Goal: Transaction & Acquisition: Purchase product/service

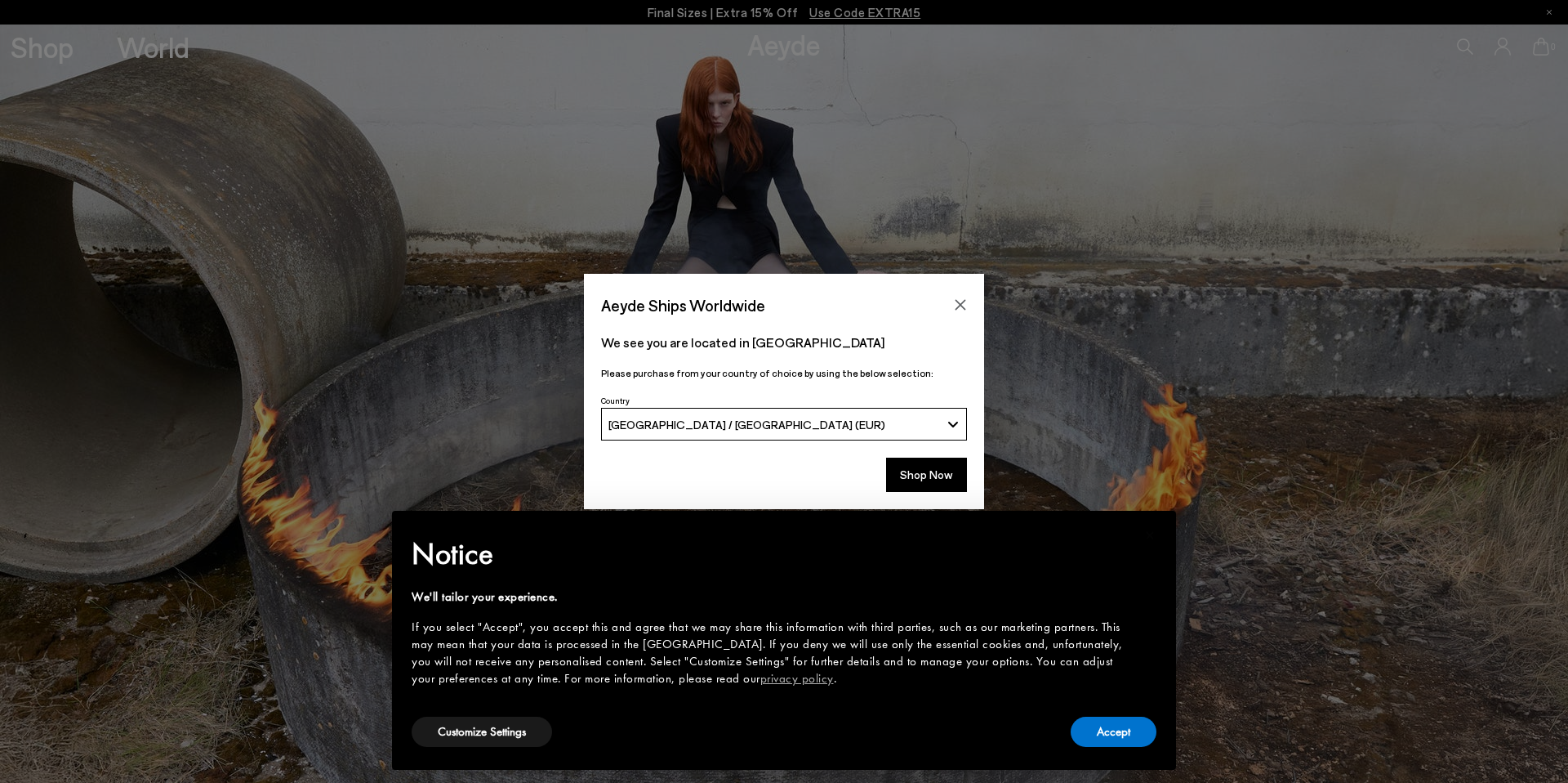
click at [968, 307] on button "Close" at bounding box center [960, 305] width 25 height 25
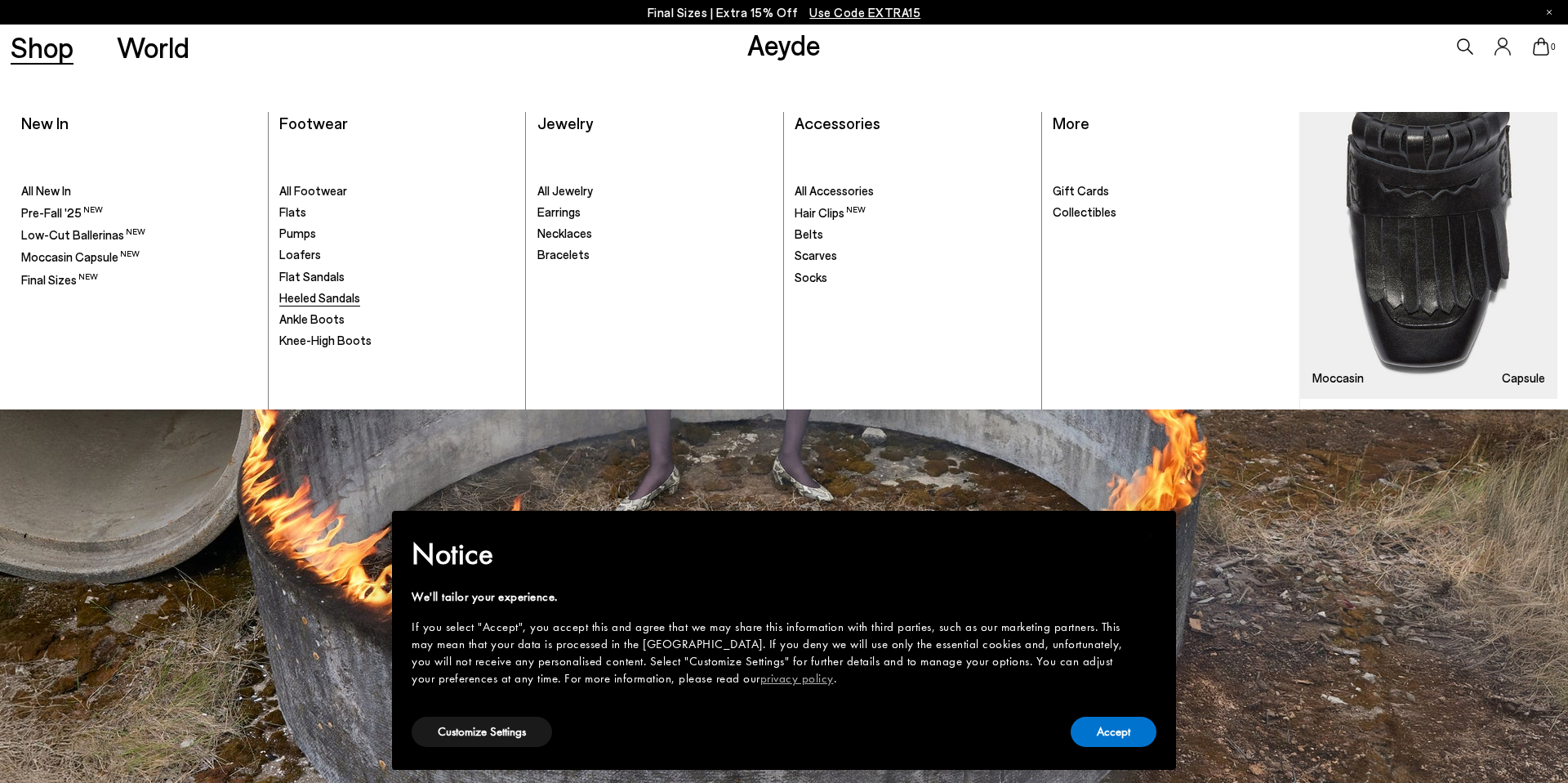
click at [333, 298] on span "Heeled Sandals" at bounding box center [320, 298] width 81 height 15
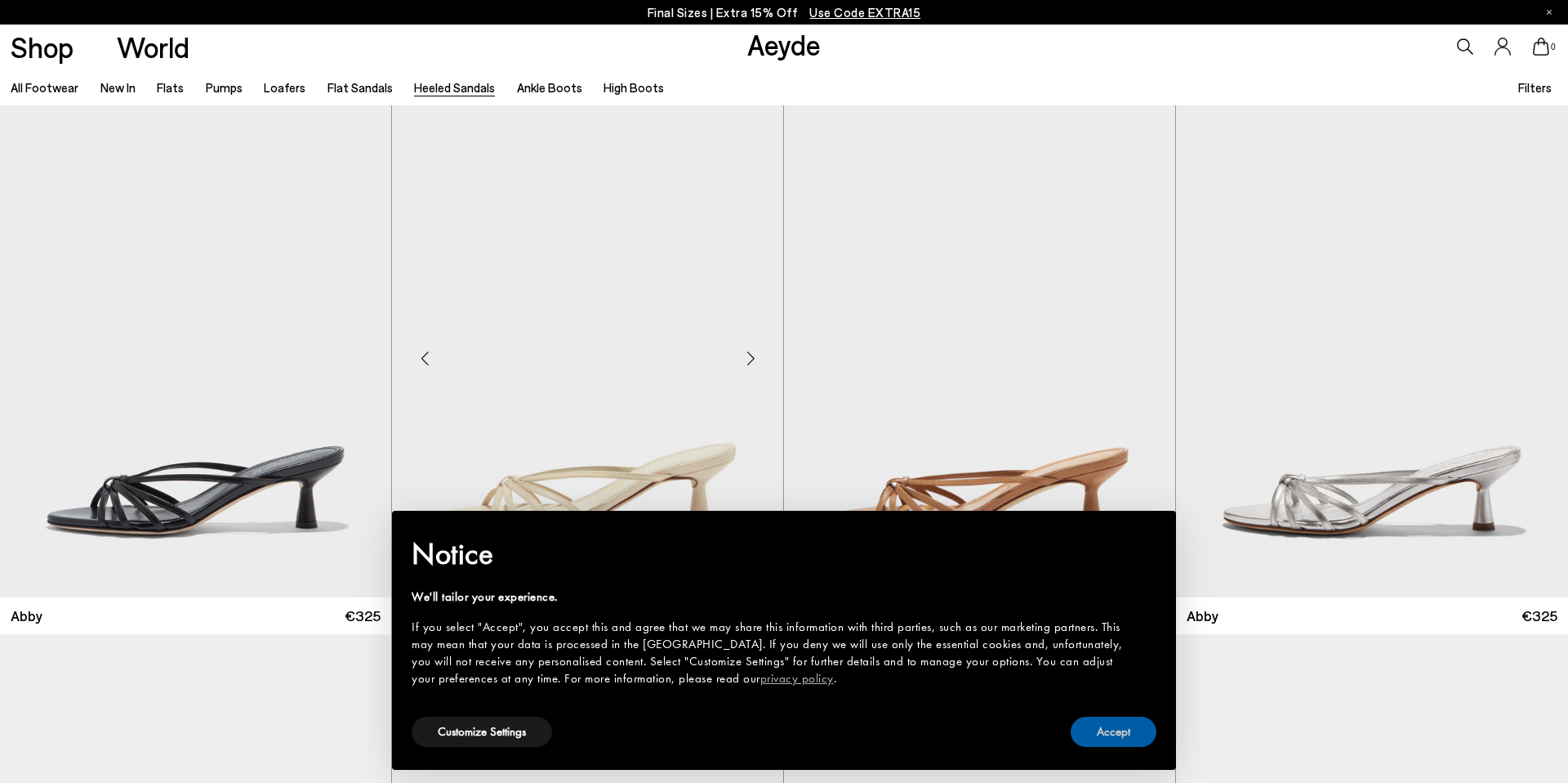
drag, startPoint x: 1099, startPoint y: 733, endPoint x: 746, endPoint y: 488, distance: 429.7
click at [1097, 731] on button "Accept" at bounding box center [1113, 731] width 86 height 30
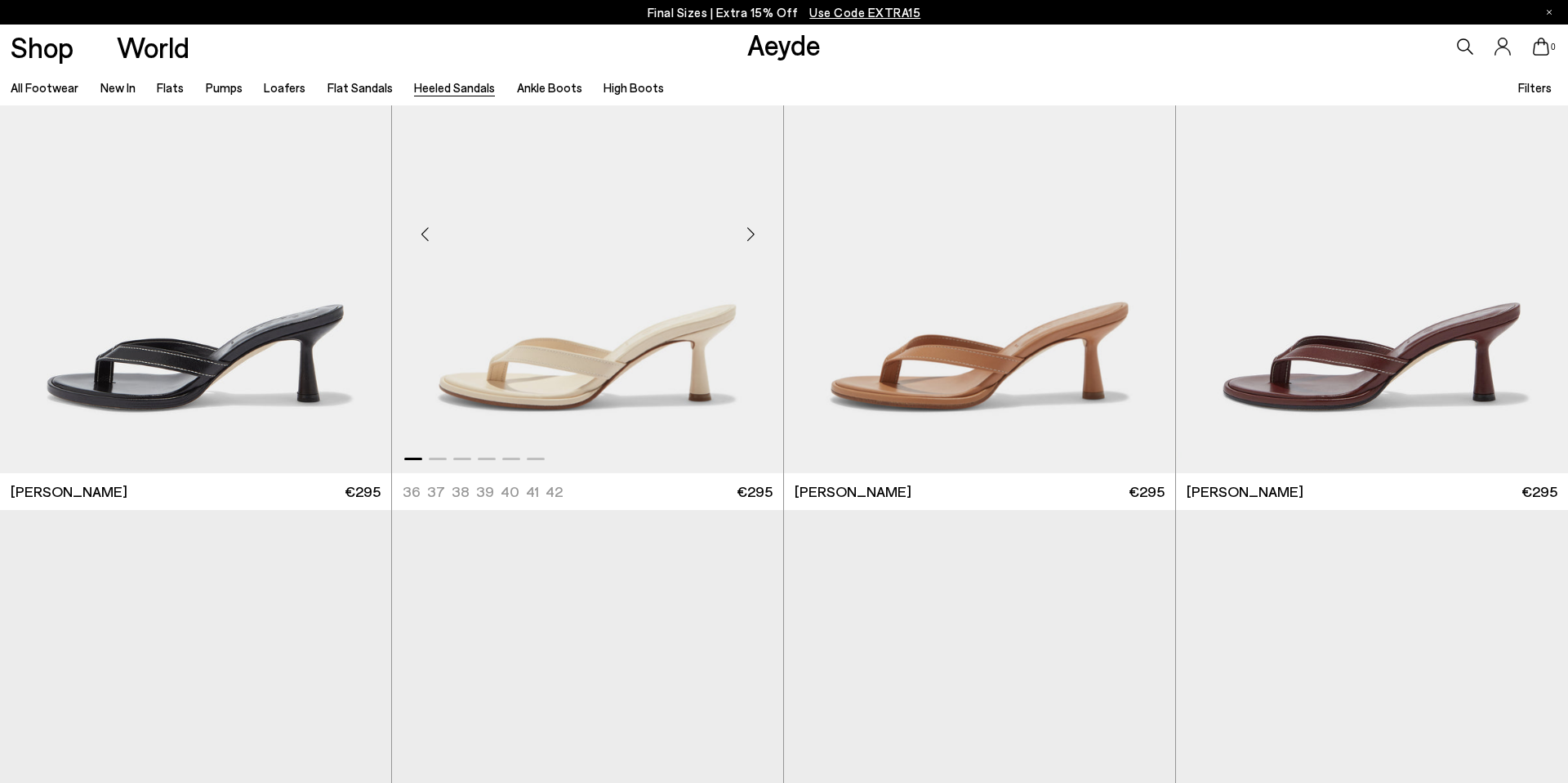
scroll to position [656, 0]
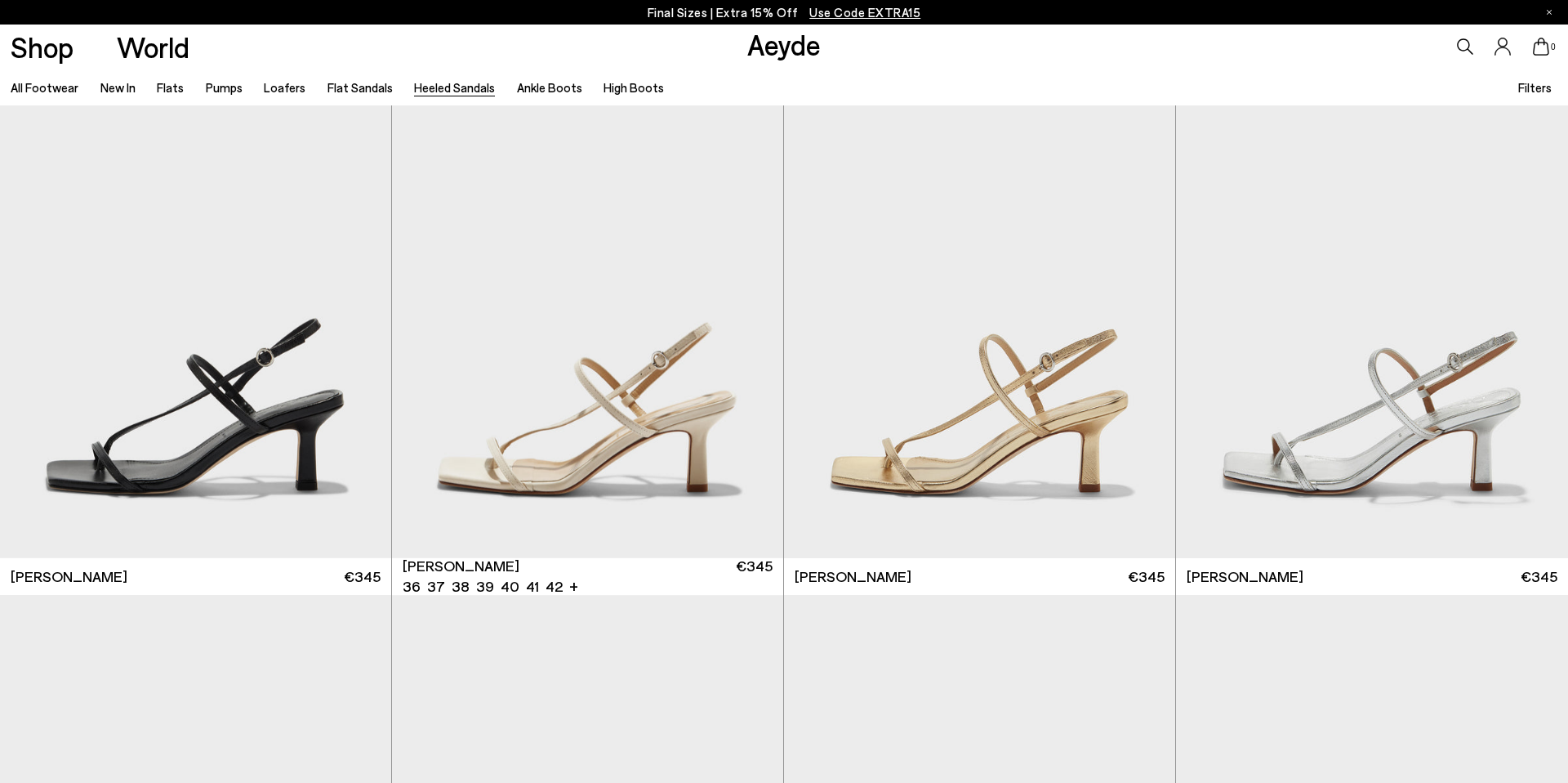
scroll to position [2150, 0]
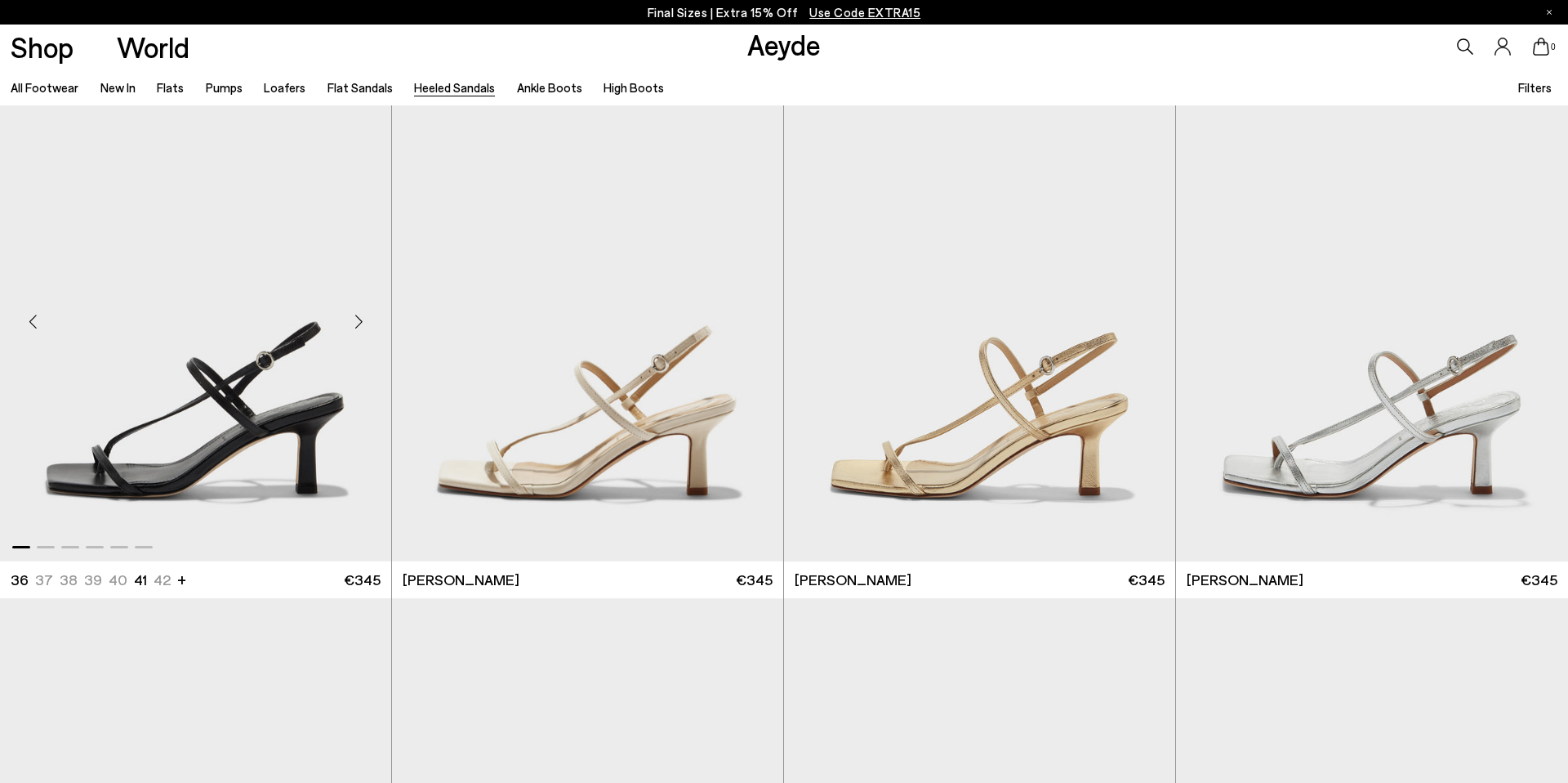
click at [362, 319] on div "Next slide" at bounding box center [359, 322] width 49 height 49
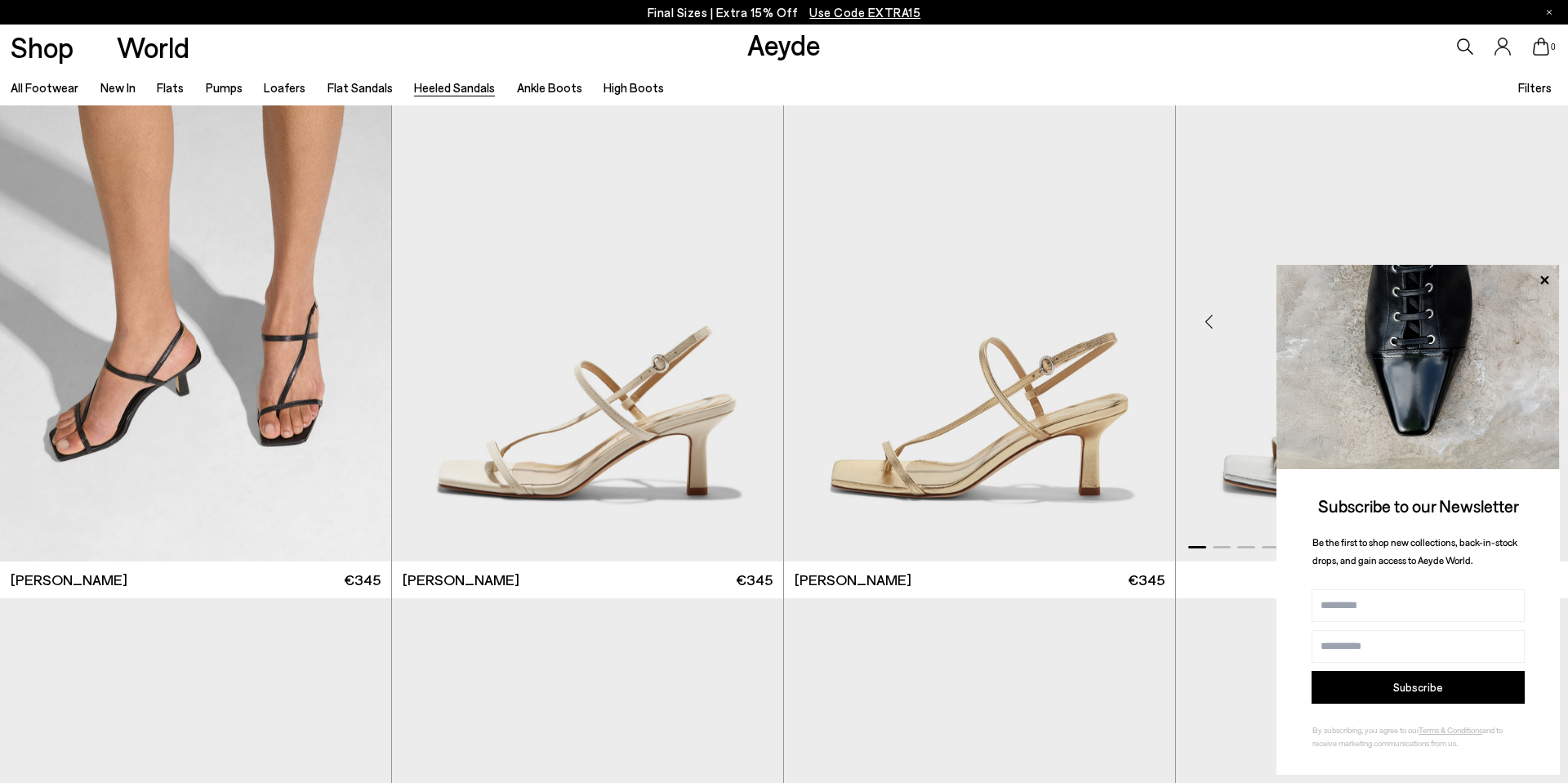
drag, startPoint x: 1544, startPoint y: 281, endPoint x: 1531, endPoint y: 281, distance: 13.0
click at [1543, 281] on icon at bounding box center [1543, 279] width 8 height 9
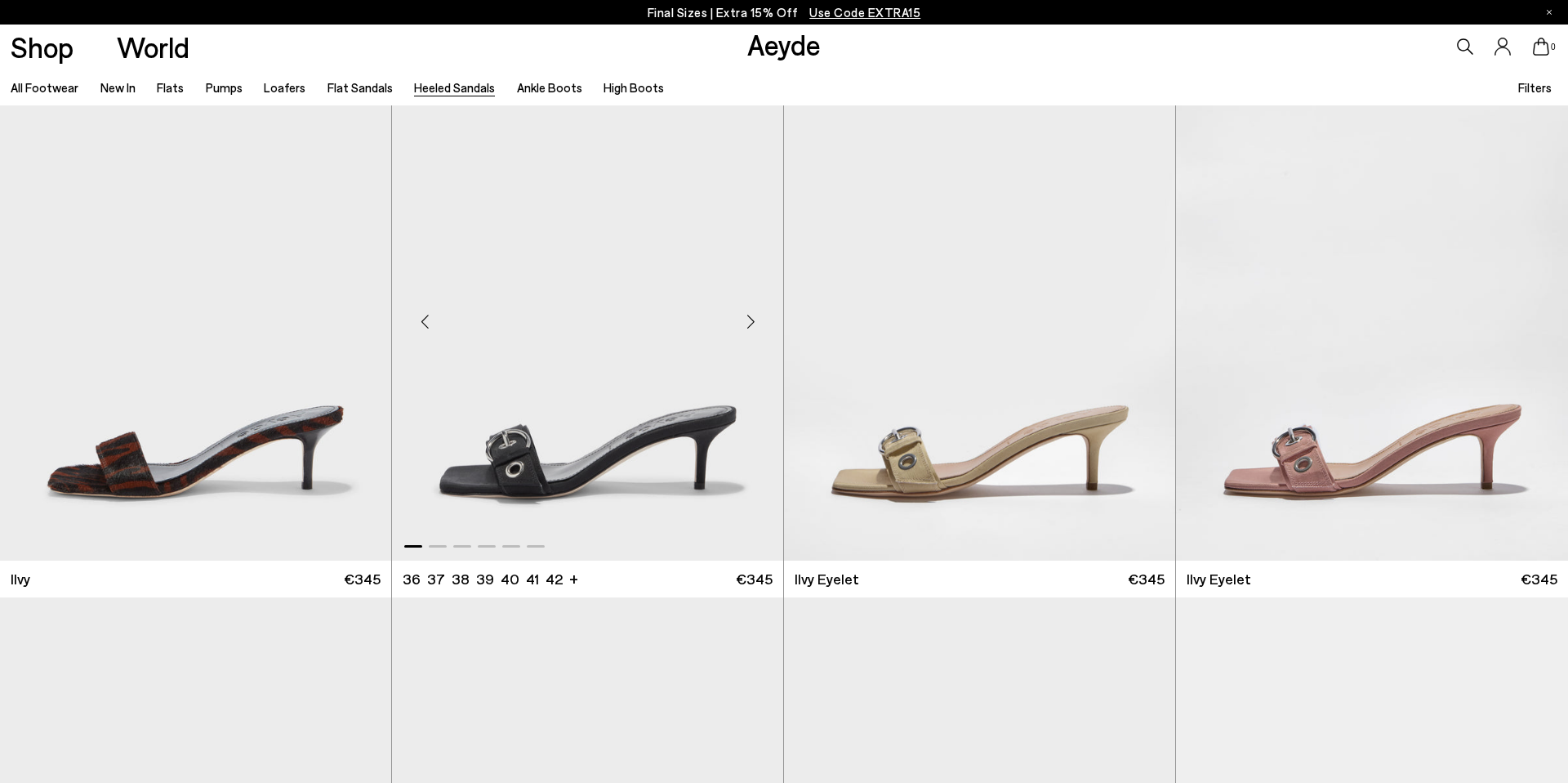
scroll to position [3206, 0]
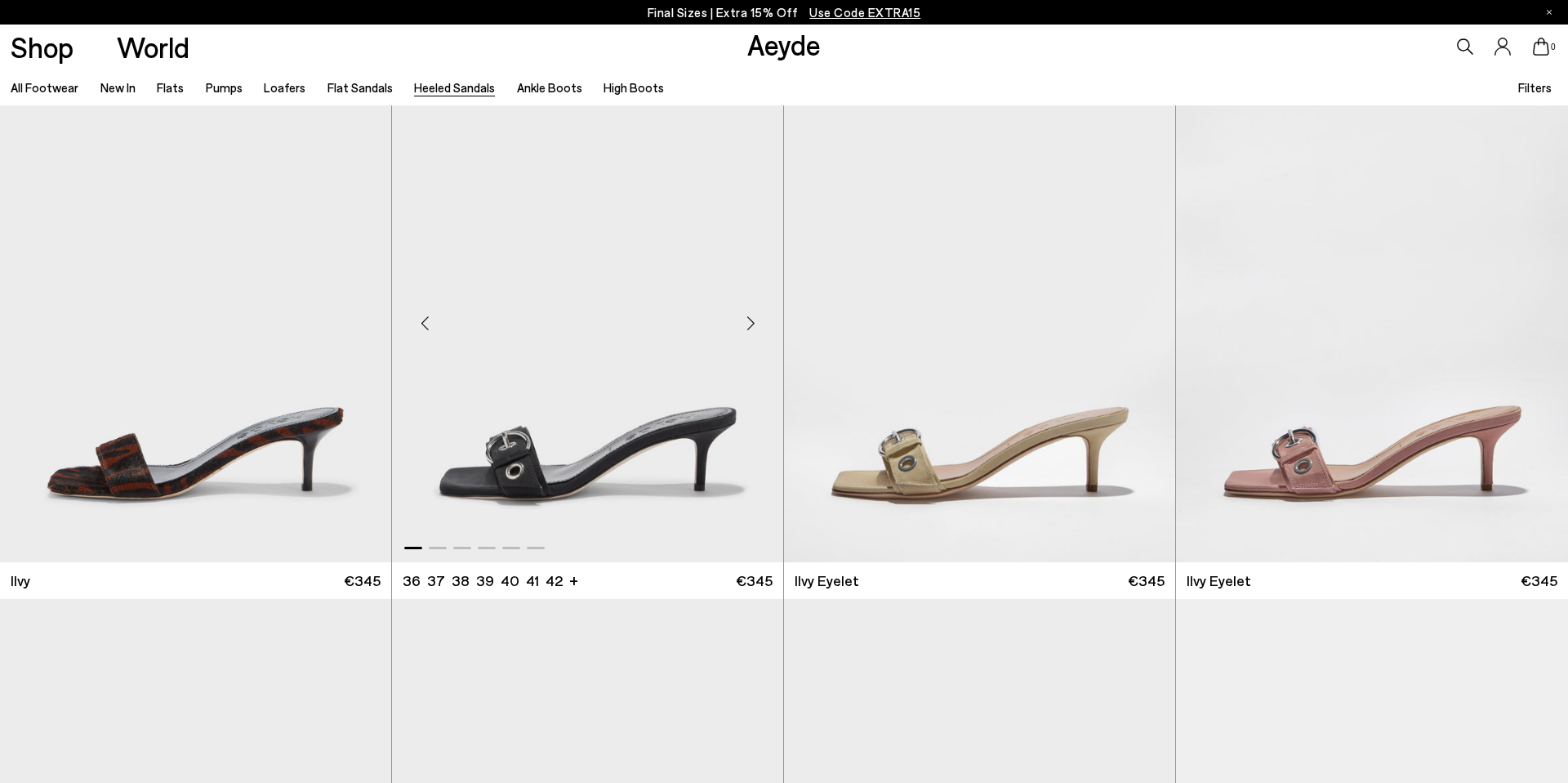
click at [748, 320] on div "Next slide" at bounding box center [750, 323] width 49 height 49
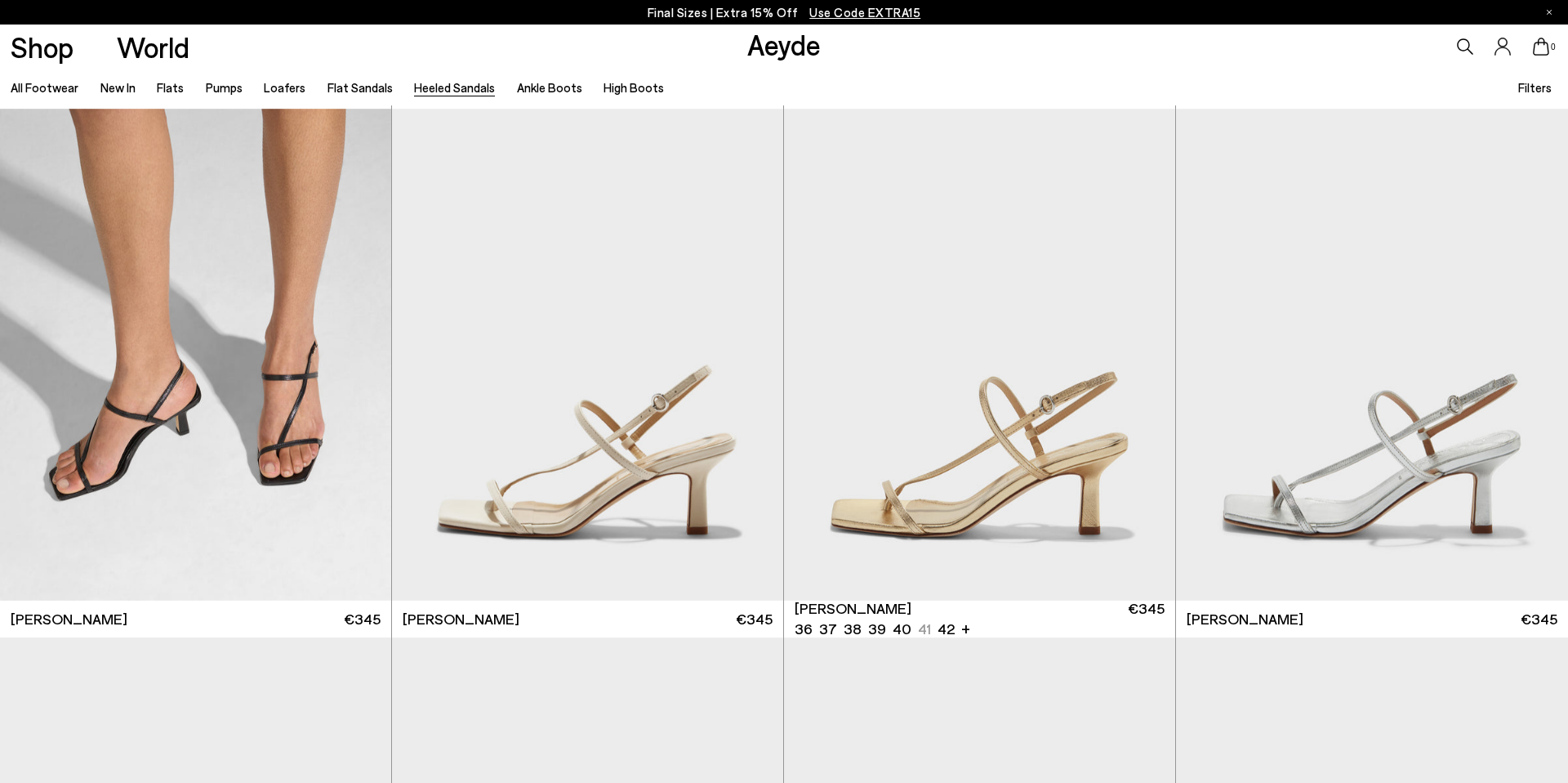
scroll to position [2114, 0]
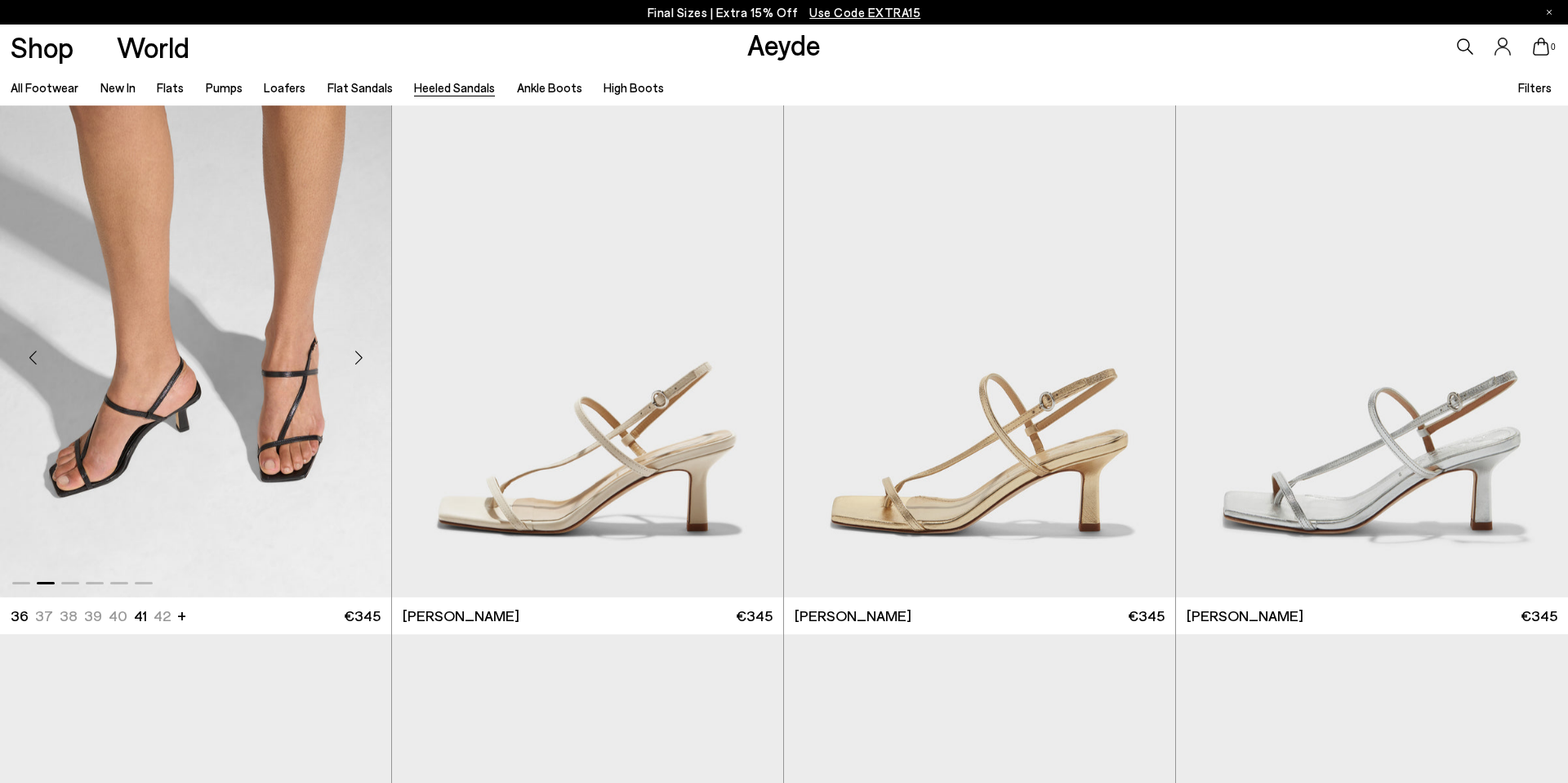
click at [227, 333] on img "2 / 6" at bounding box center [195, 351] width 391 height 492
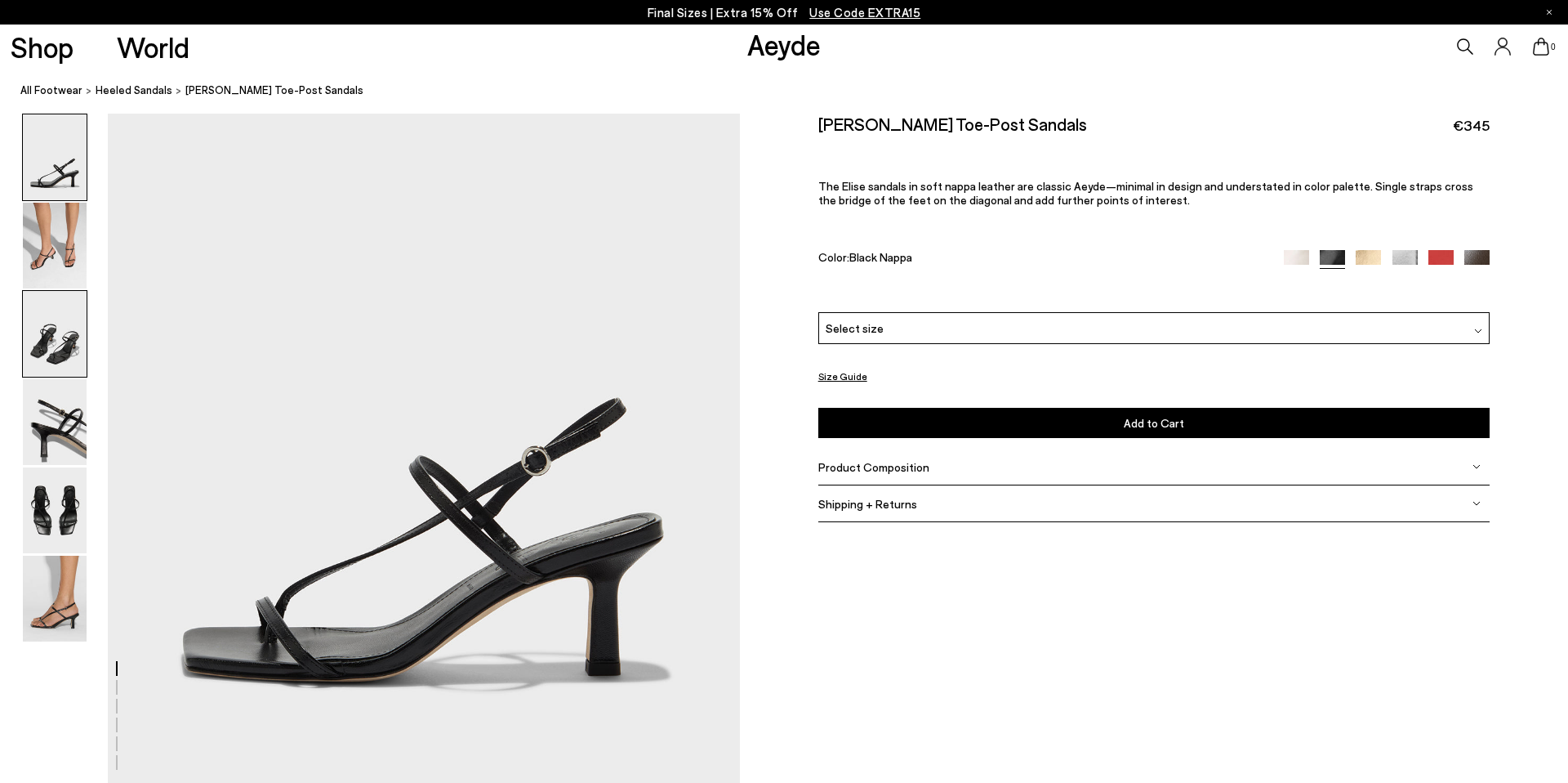
click at [45, 340] on img at bounding box center [54, 333] width 63 height 86
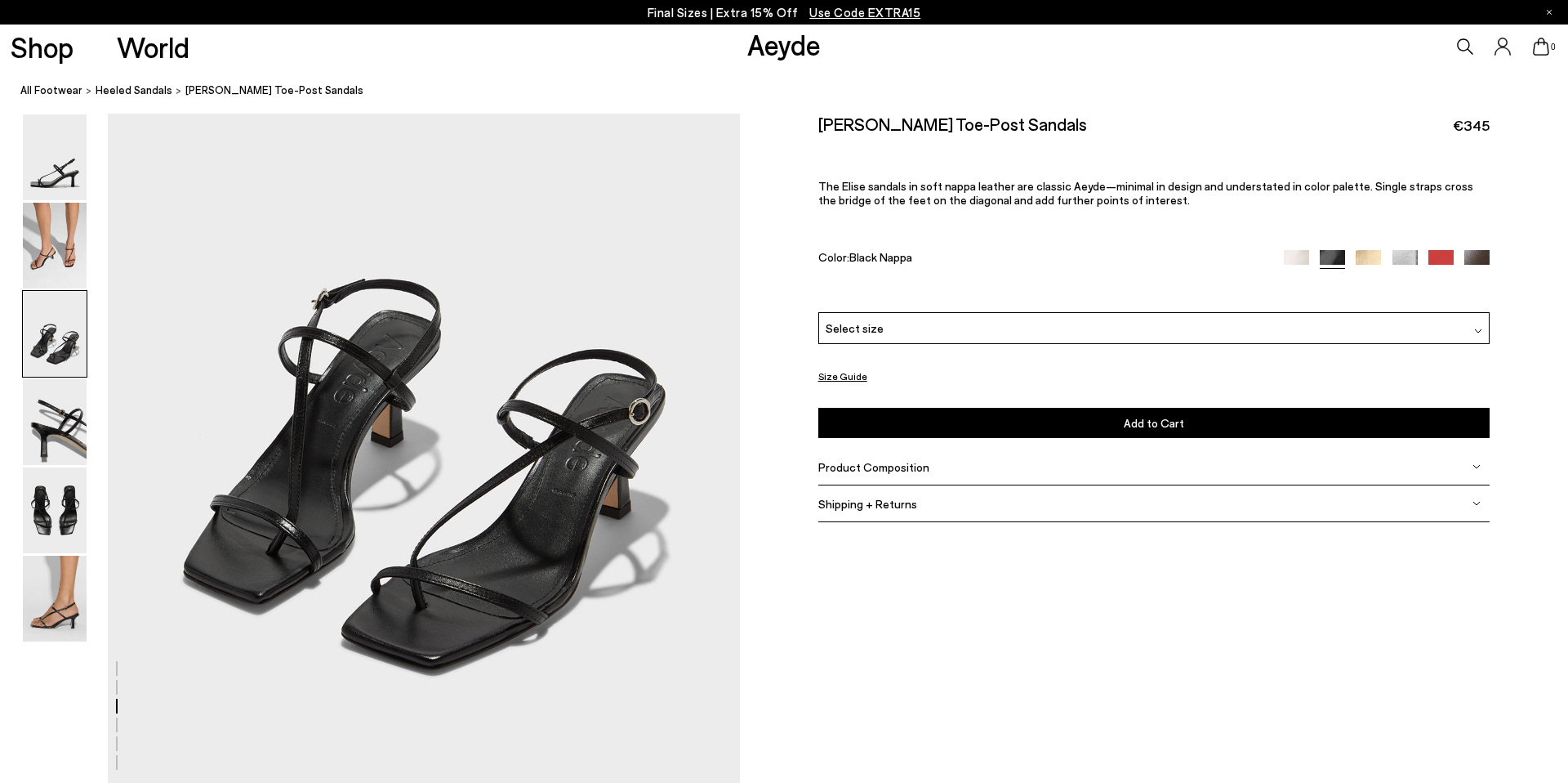
scroll to position [1717, 0]
